Goal: Information Seeking & Learning: Learn about a topic

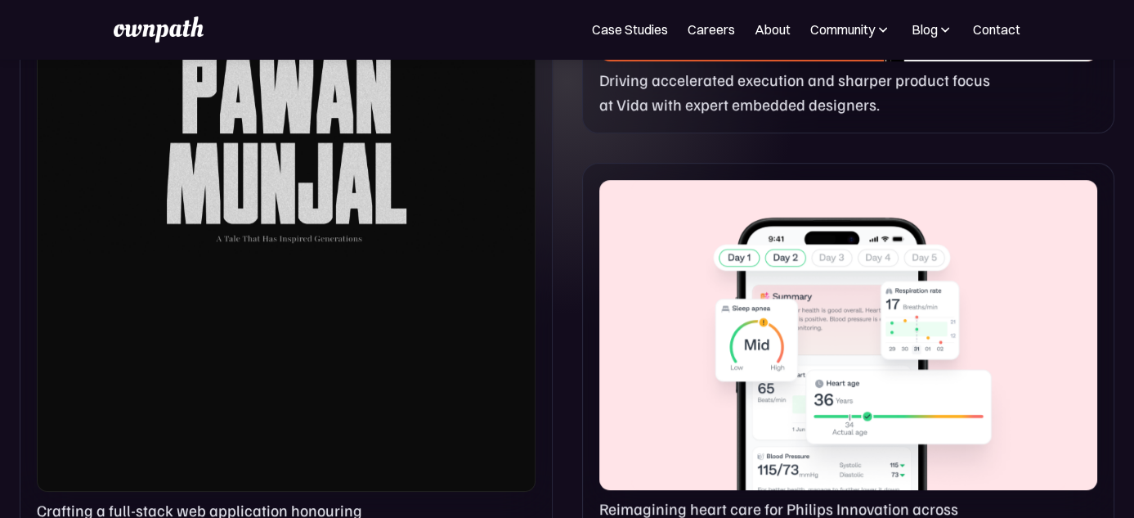
scroll to position [1145, 0]
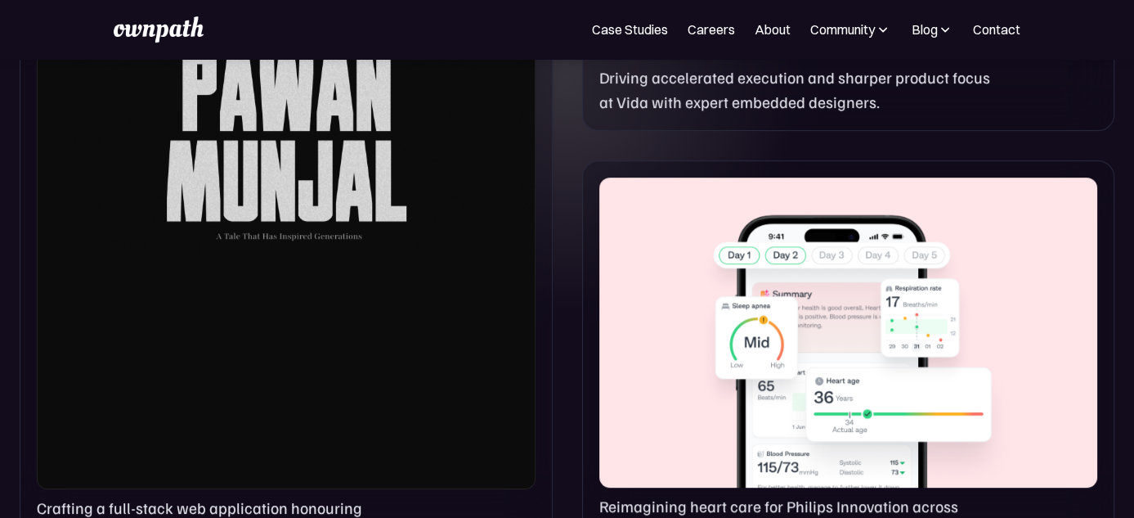
click at [654, 281] on div at bounding box center [849, 332] width 498 height 311
click at [789, 229] on div at bounding box center [849, 332] width 498 height 311
click at [679, 303] on div at bounding box center [849, 332] width 498 height 311
click at [654, 330] on div at bounding box center [849, 332] width 498 height 311
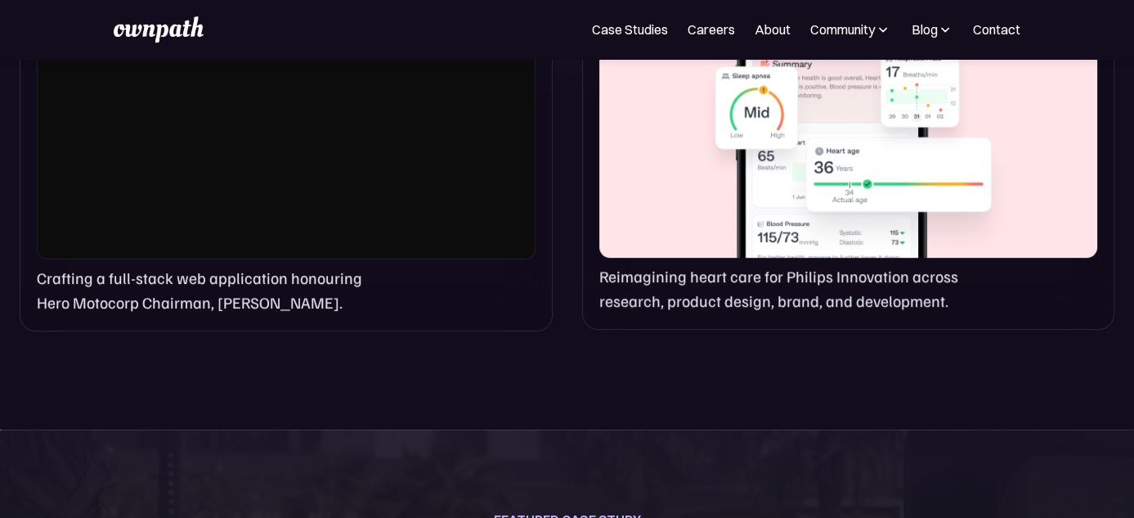
scroll to position [1457, 0]
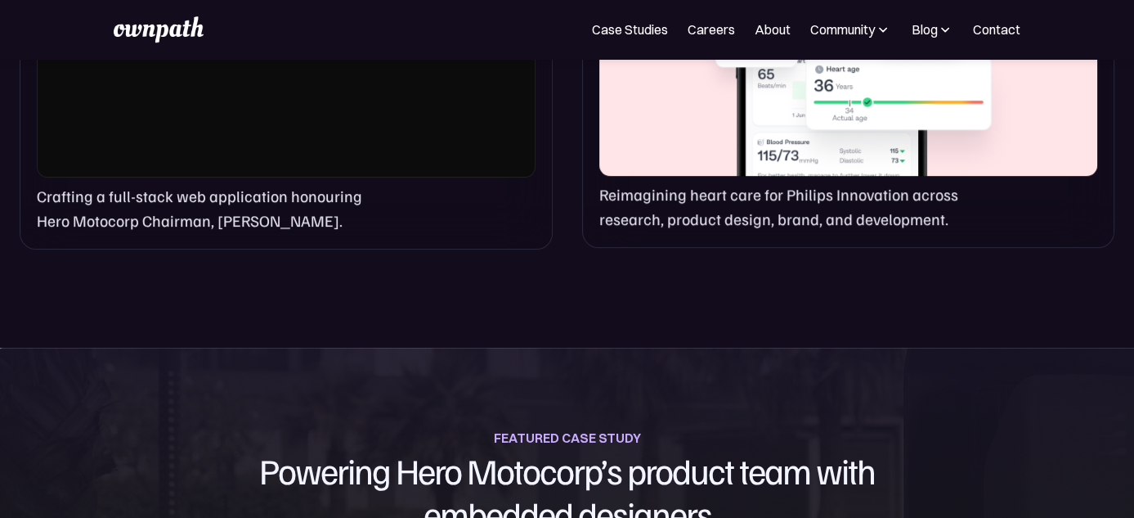
click at [664, 213] on p "Reimagining heart care for Philips Innovation across research, product design, …" at bounding box center [799, 205] width 398 height 47
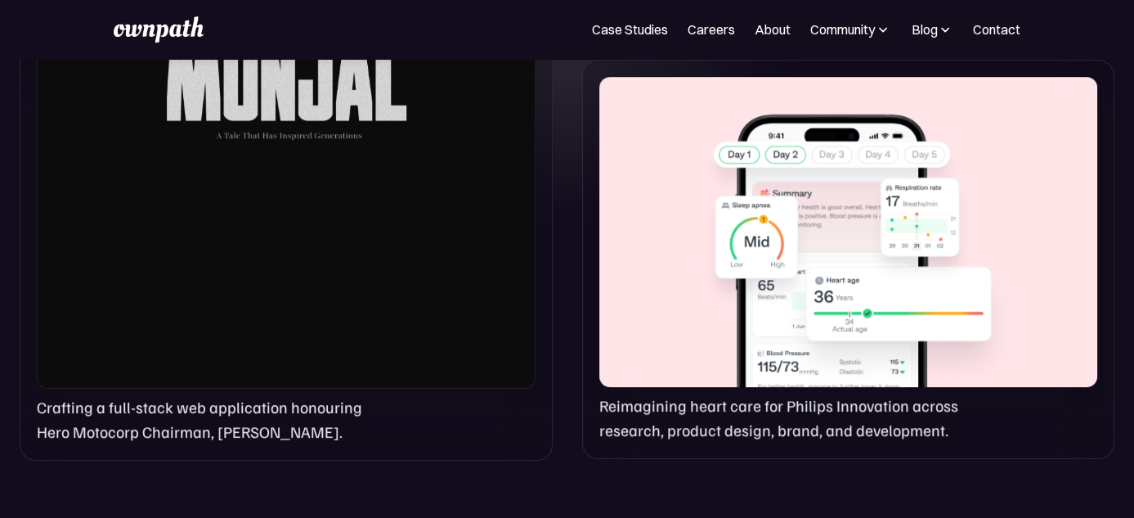
scroll to position [966, 0]
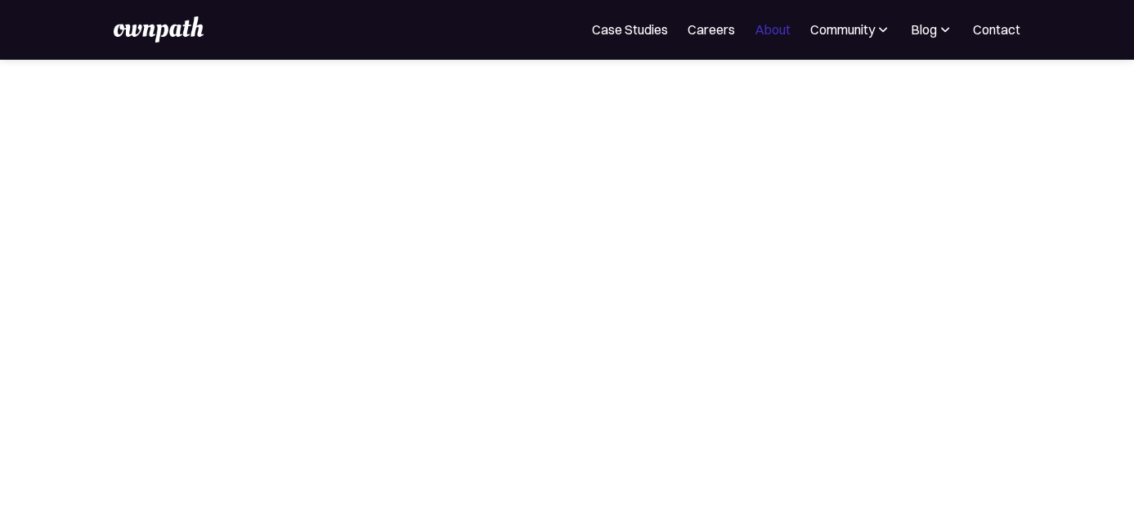
click at [770, 31] on link "About" at bounding box center [773, 30] width 36 height 20
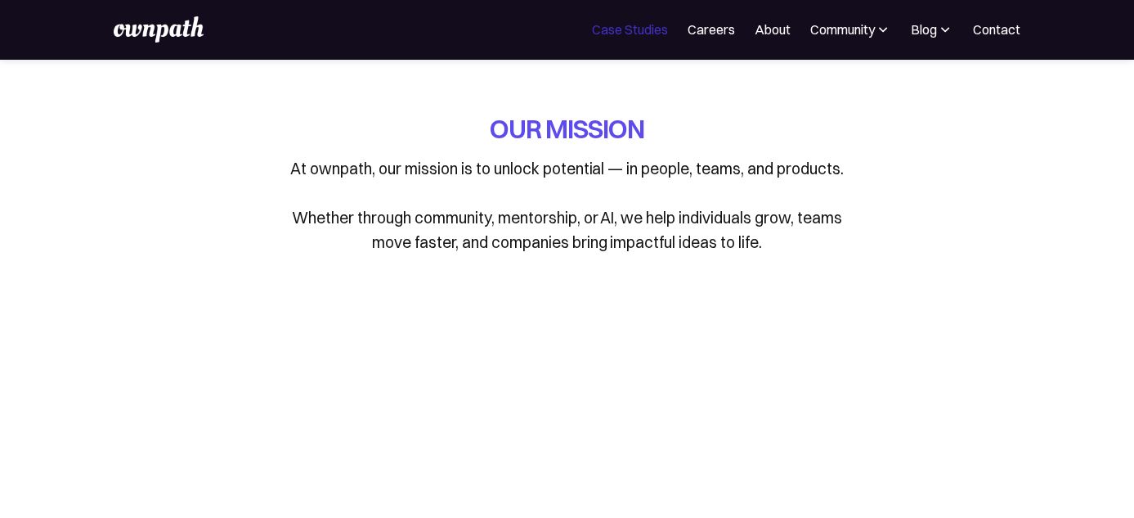
click at [654, 25] on link "Case Studies" at bounding box center [630, 30] width 76 height 20
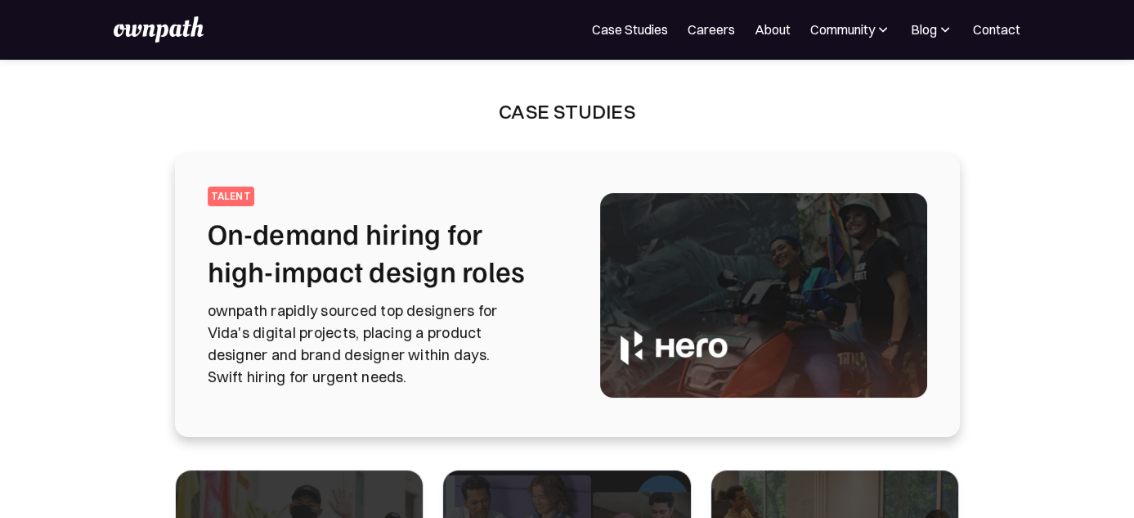
click at [550, 387] on p "ownpath rapidly sourced top designers for Vida's digital projects, placing a pr…" at bounding box center [384, 343] width 353 height 88
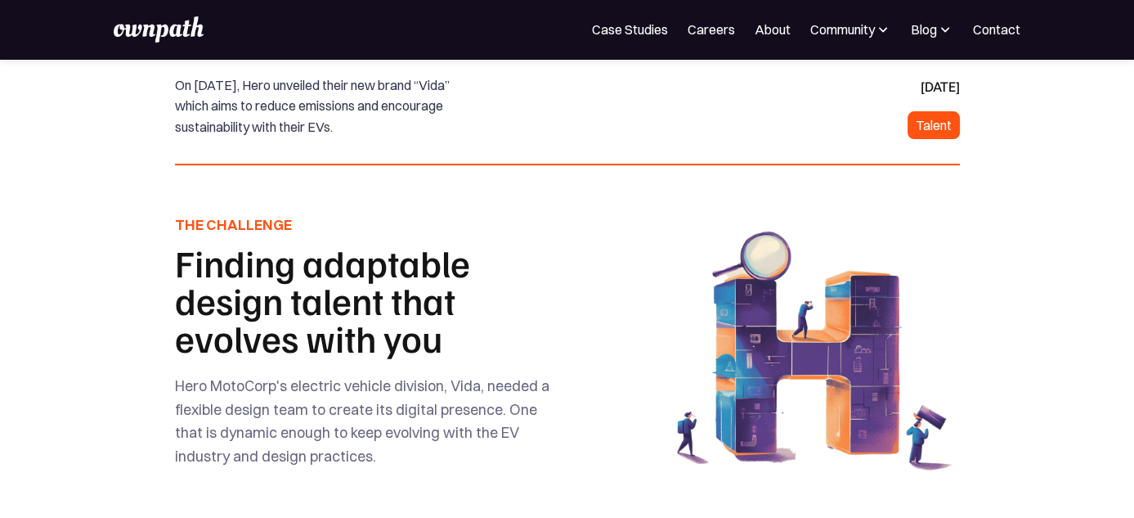
scroll to position [510, 0]
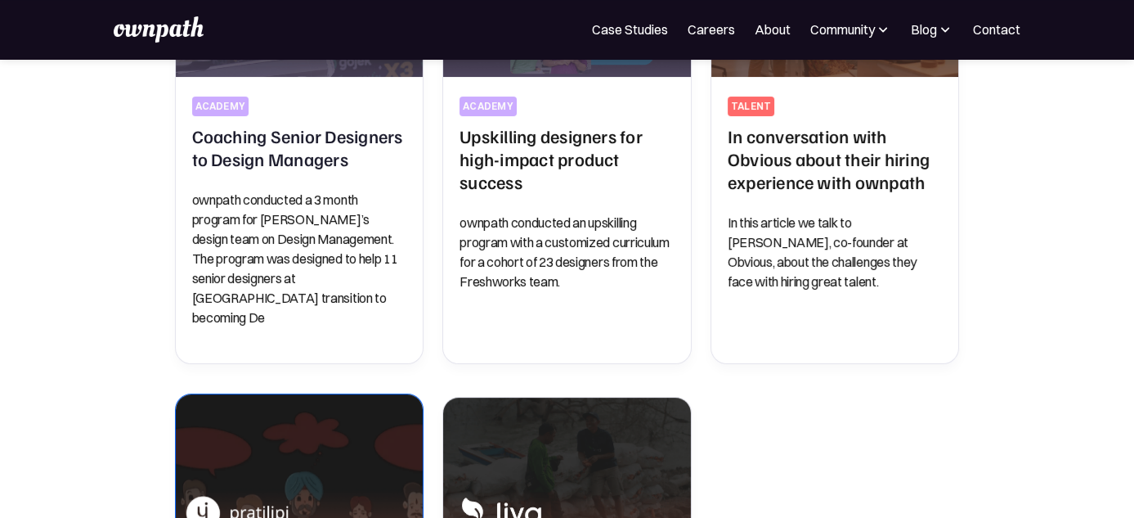
scroll to position [552, 0]
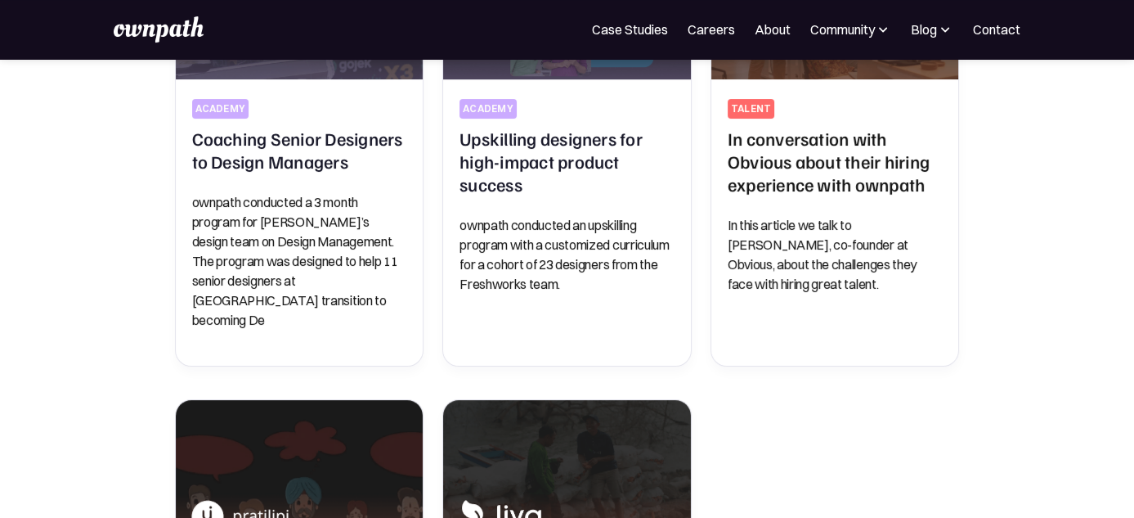
click at [139, 35] on img at bounding box center [159, 29] width 90 height 26
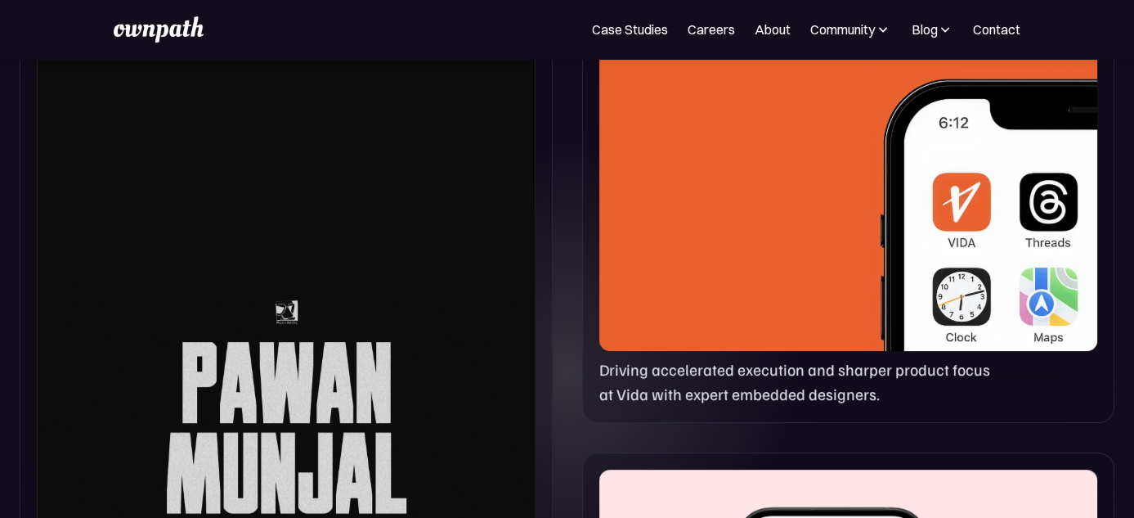
scroll to position [1261, 0]
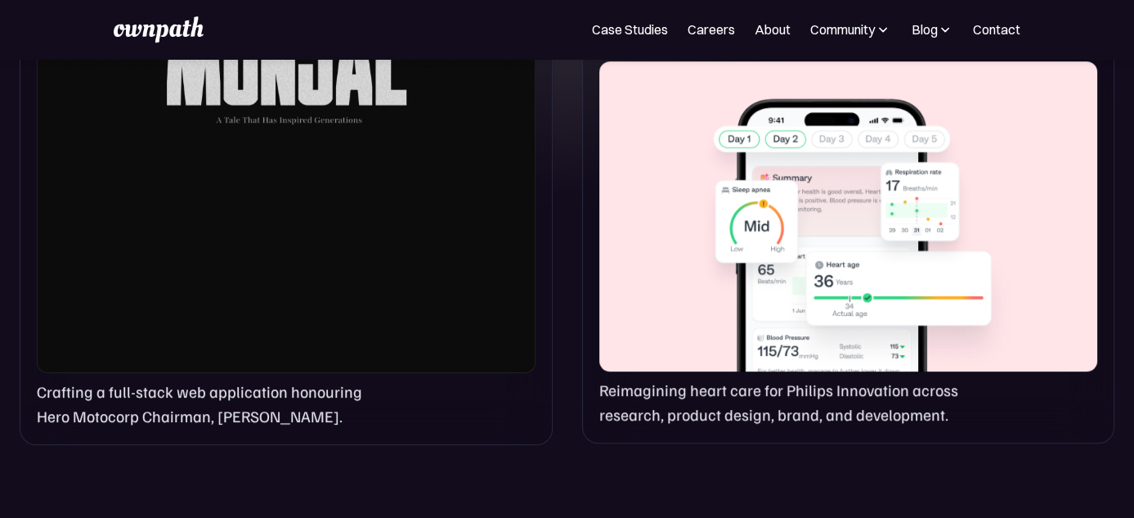
click at [706, 398] on p "Reimagining heart care for Philips Innovation across research, product design, …" at bounding box center [799, 401] width 398 height 47
click at [525, 411] on div "Crafting a full-stack web application honouring Hero Motocorp Chairman, Pawan M…" at bounding box center [286, 403] width 499 height 47
click at [398, 213] on div at bounding box center [286, 3] width 499 height 741
click at [735, 279] on div at bounding box center [849, 216] width 498 height 311
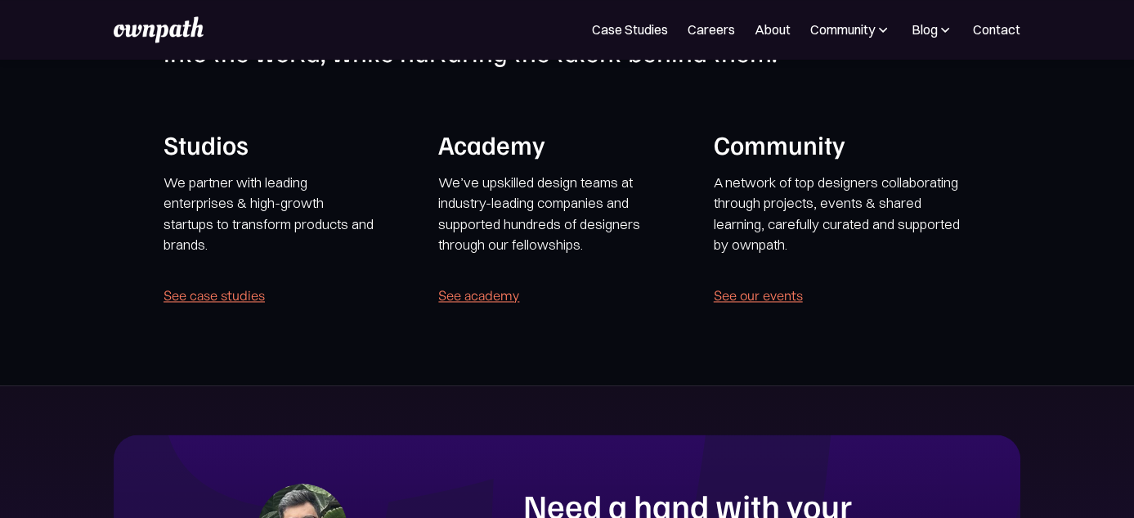
scroll to position [3223, 0]
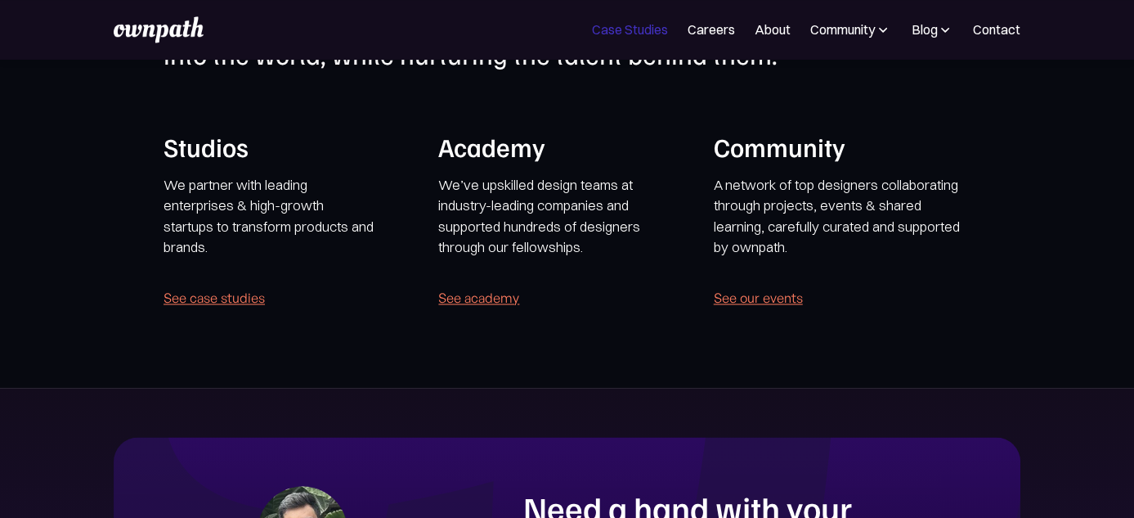
click at [661, 26] on link "Case Studies" at bounding box center [630, 30] width 76 height 20
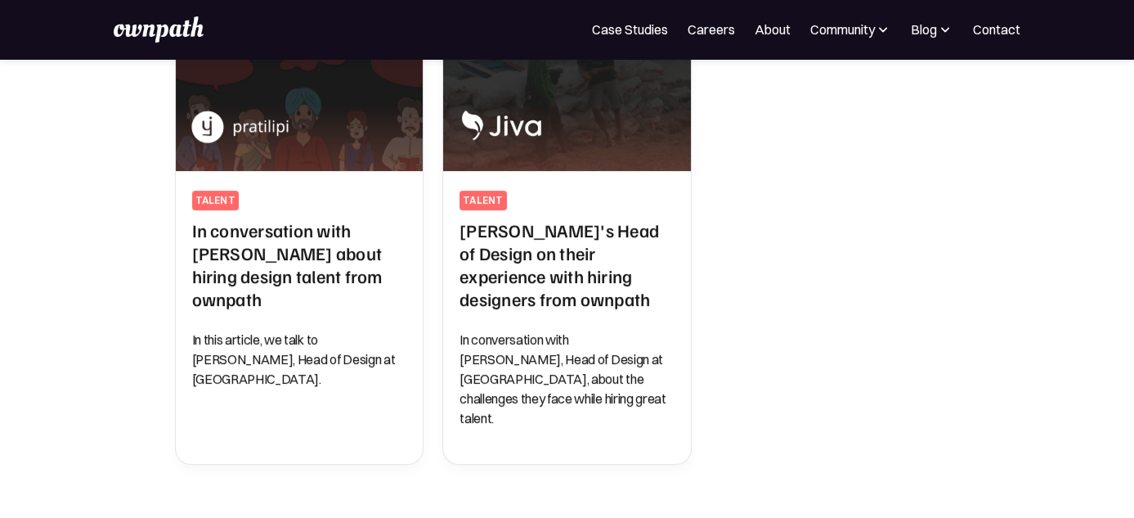
scroll to position [1339, 0]
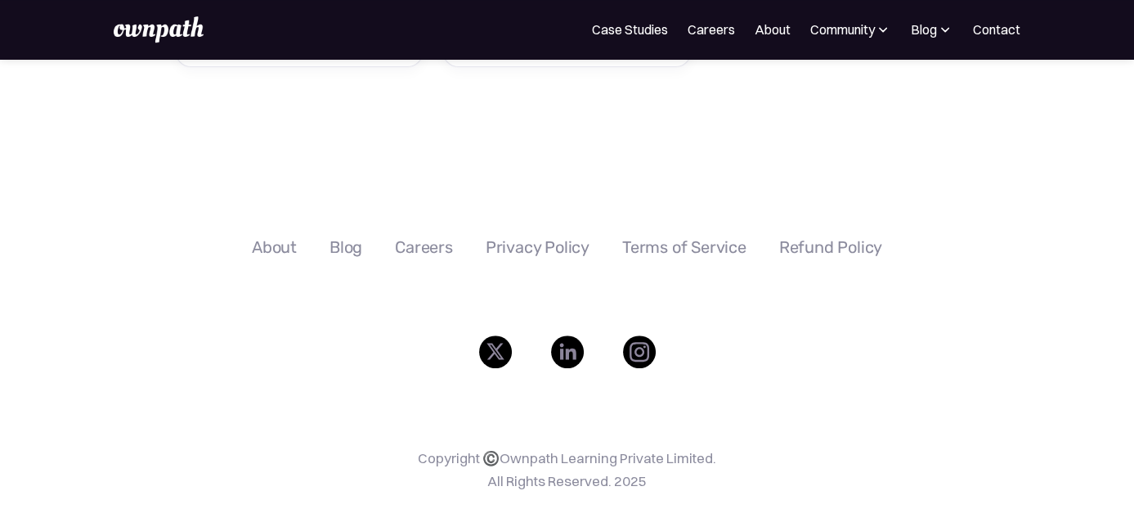
click at [270, 237] on div "About" at bounding box center [274, 247] width 45 height 20
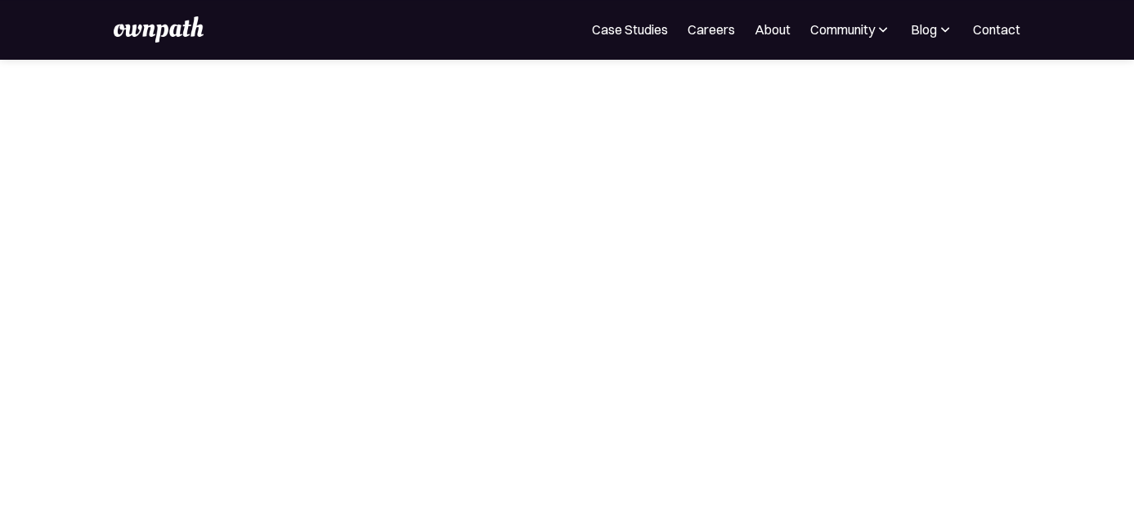
scroll to position [234, 0]
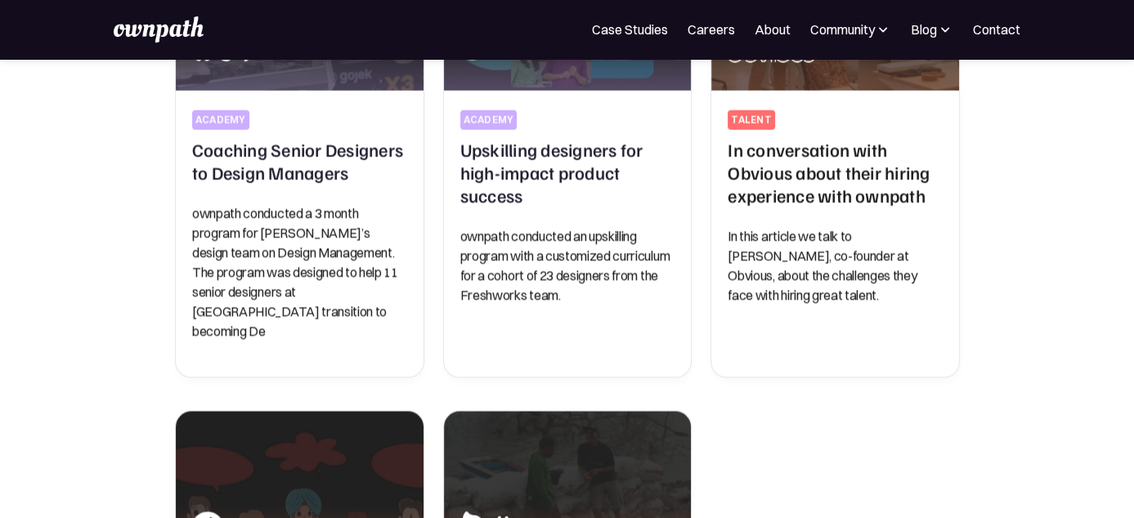
scroll to position [457, 0]
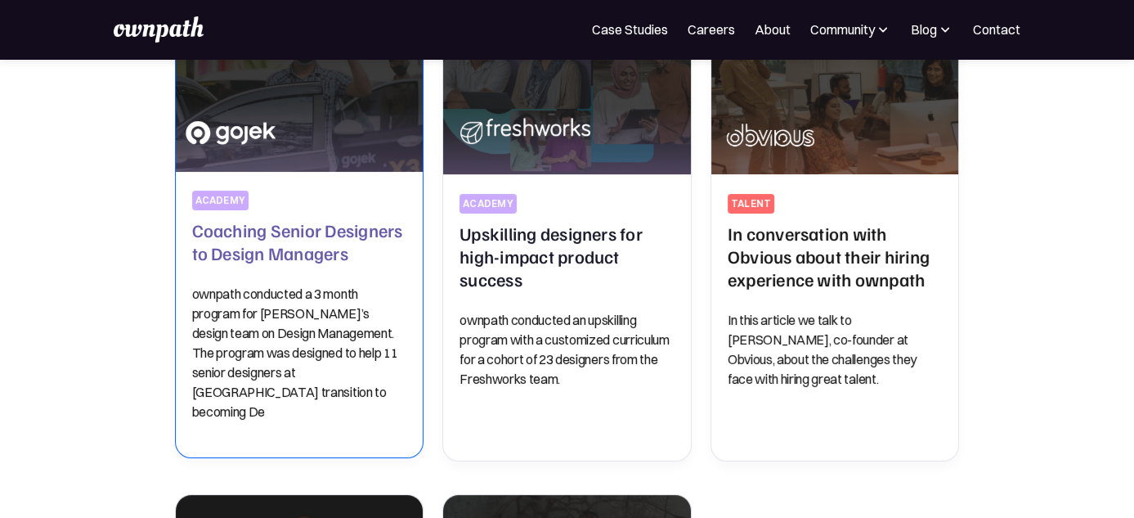
click at [382, 271] on div "academy Coaching Senior Designers to Design Managers ownpath conducted a 3 mont…" at bounding box center [299, 306] width 215 height 231
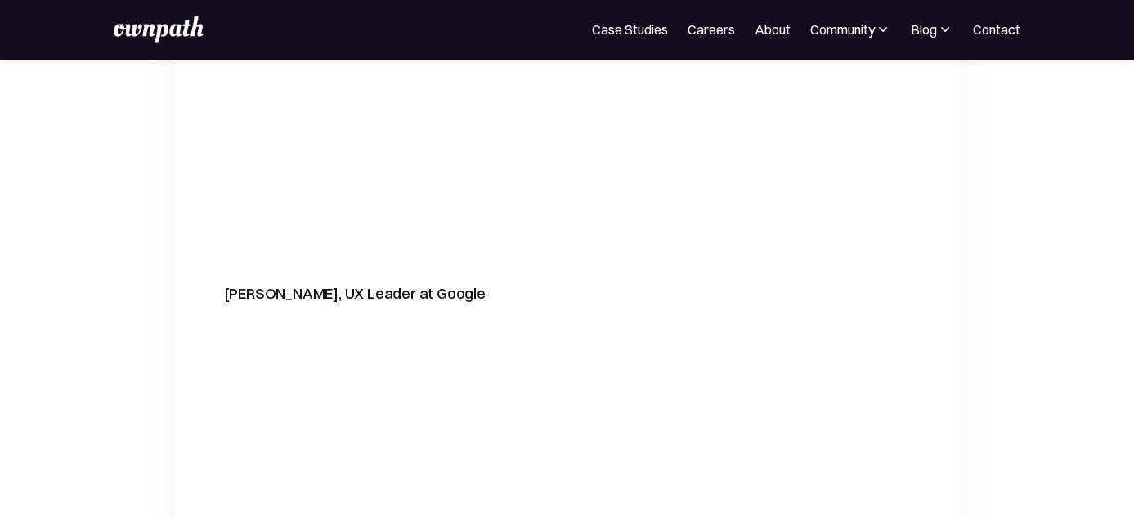
scroll to position [5241, 0]
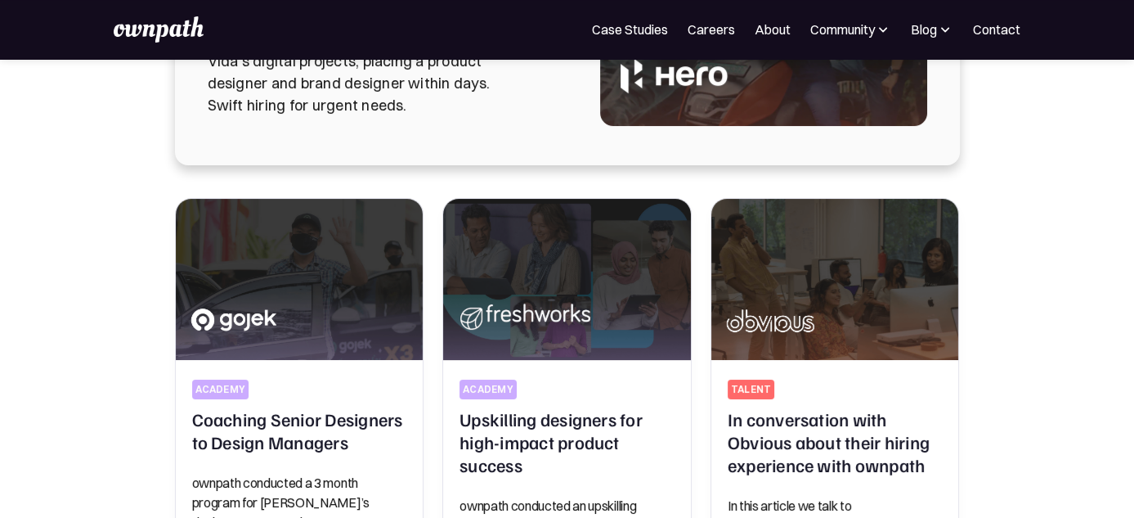
scroll to position [65, 0]
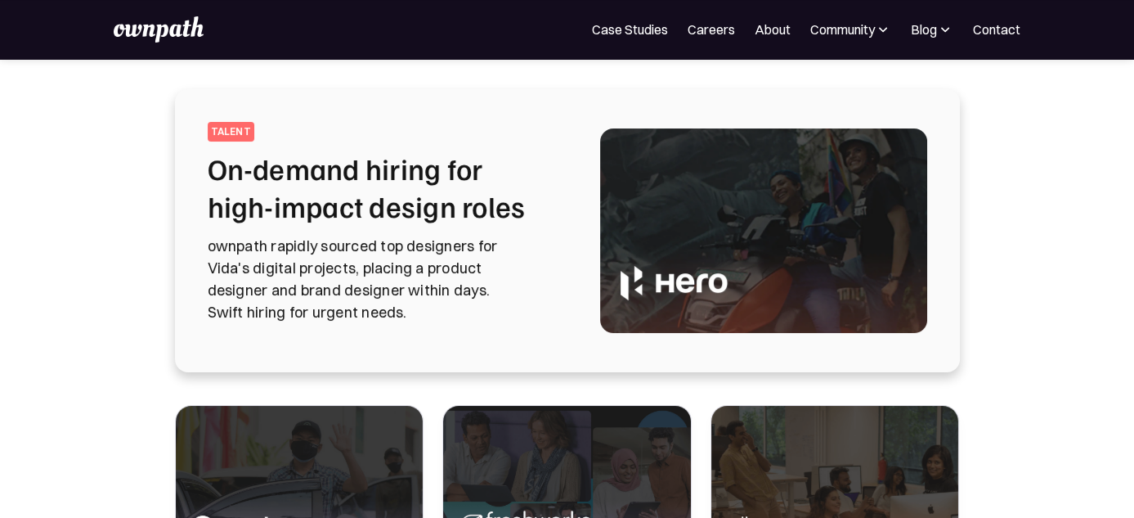
click at [285, 247] on p "ownpath rapidly sourced top designers for Vida's digital projects, placing a pr…" at bounding box center [384, 279] width 353 height 88
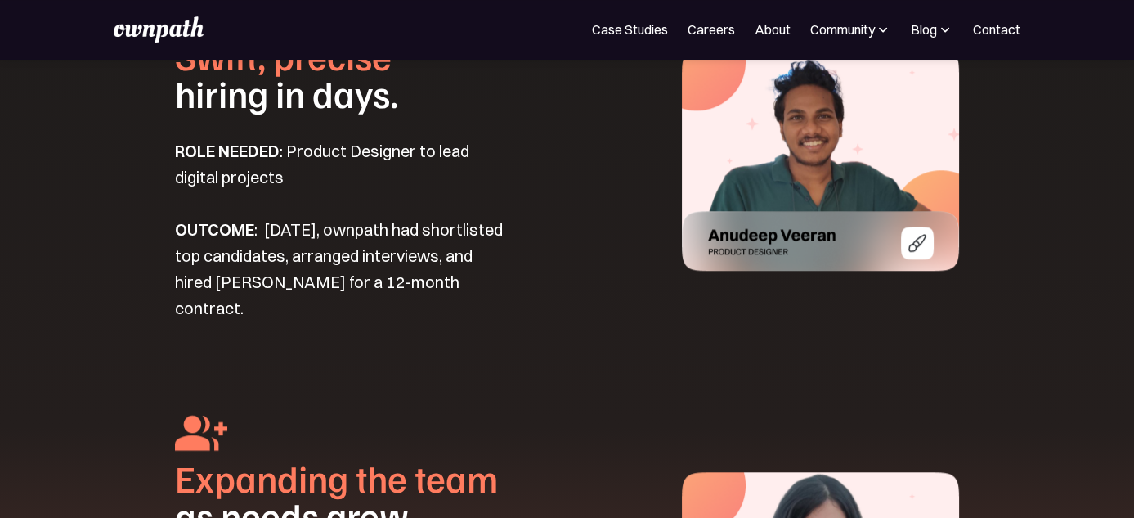
scroll to position [2045, 0]
